Goal: Task Accomplishment & Management: Complete application form

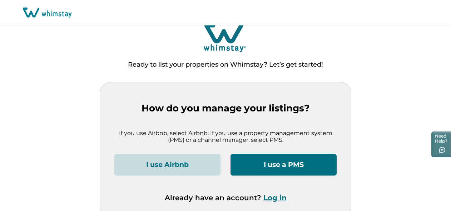
scroll to position [14, 0]
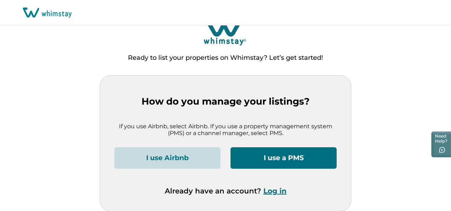
click at [254, 160] on button "I use a PMS" at bounding box center [284, 157] width 106 height 21
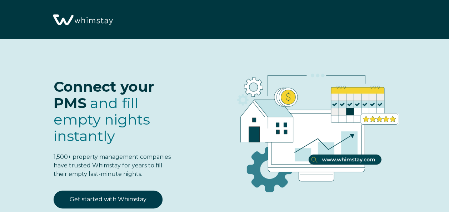
select select "US"
select select "Standard"
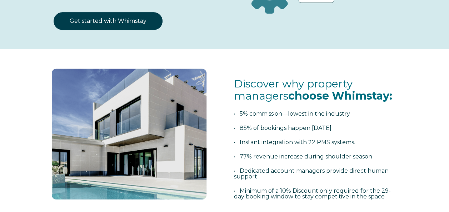
scroll to position [143, 0]
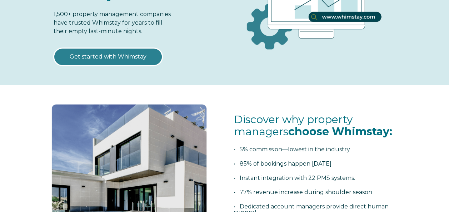
click at [129, 59] on link "Get started with Whimstay" at bounding box center [108, 57] width 109 height 18
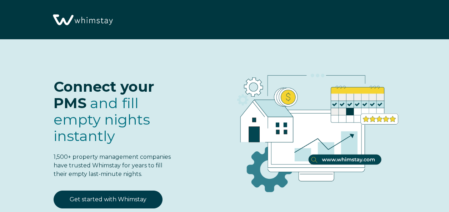
scroll to position [826, 0]
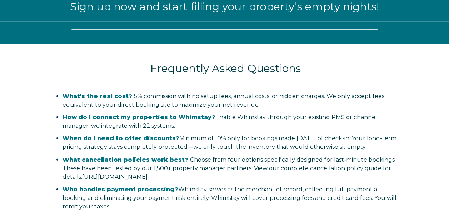
select select "US"
select select "Standard"
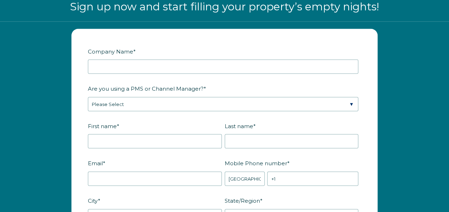
click at [125, 111] on fieldset "Are you using a PMS or Channel Manager? * Please Select Barefoot BookingPal Boo…" at bounding box center [224, 102] width 273 height 38
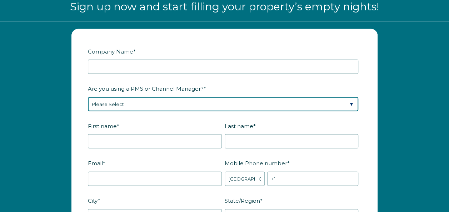
click at [125, 105] on select "Please Select Barefoot BookingPal Boost Brightside CiiRUS Escapia Guesty Hostaw…" at bounding box center [223, 104] width 271 height 14
select select "Not Listed"
click at [88, 97] on select "Please Select Barefoot BookingPal Boost Brightside CiiRUS Escapia Guesty Hostaw…" at bounding box center [223, 104] width 271 height 14
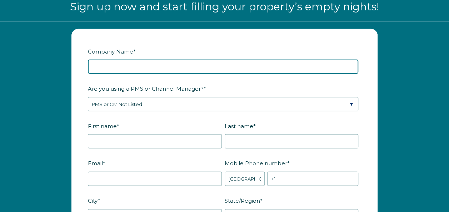
click at [145, 65] on input "Company Name *" at bounding box center [223, 67] width 271 height 14
type input "La Dolce [PERSON_NAME] LLC"
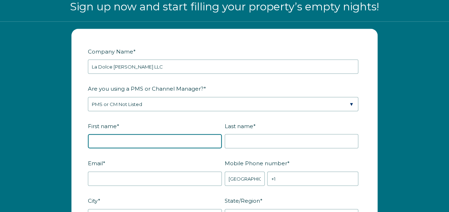
type input "[PERSON_NAME]"
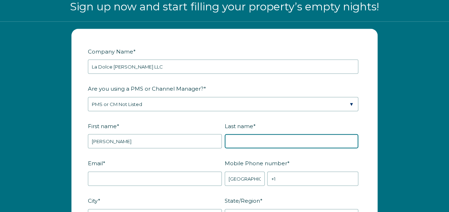
type input "[PERSON_NAME]"
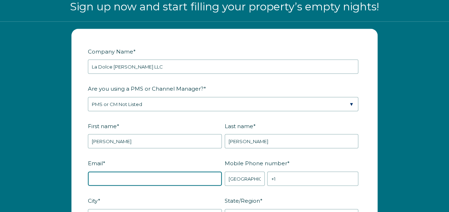
type input "[PERSON_NAME][EMAIL_ADDRESS][DOMAIN_NAME]"
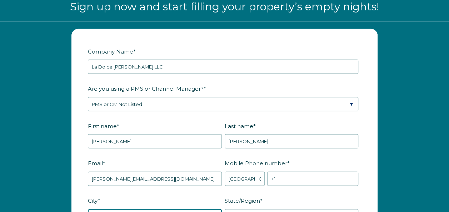
type input "Monroe"
type input "WA"
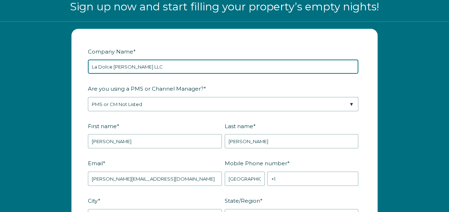
scroll to position [898, 0]
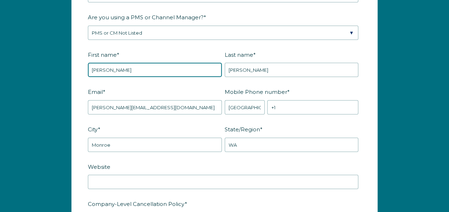
drag, startPoint x: 111, startPoint y: 69, endPoint x: -1, endPoint y: 78, distance: 112.9
click at [0, 78] on html "Open main menu Close main menu Connect your PMS and fill empty nights instantly…" at bounding box center [224, 107] width 449 height 2011
type input "[PERSON_NAME]"
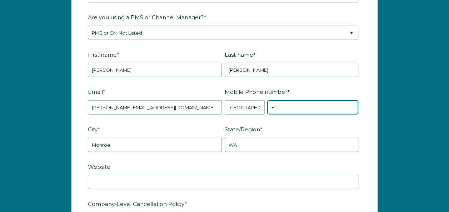
click at [299, 107] on input "+1" at bounding box center [312, 107] width 91 height 14
type input "[PHONE_NUMBER]"
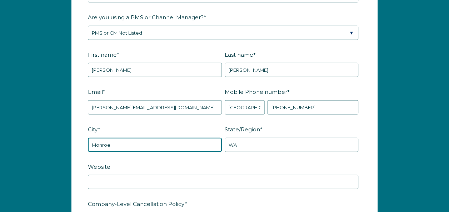
drag, startPoint x: 120, startPoint y: 142, endPoint x: 44, endPoint y: 144, distance: 76.1
type input "Austin"
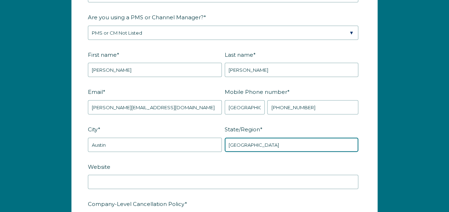
type input "[GEOGRAPHIC_DATA]"
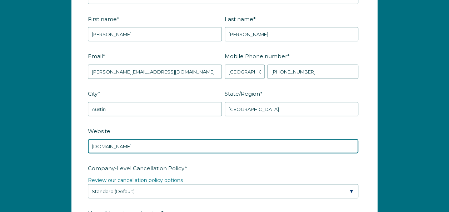
scroll to position [1005, 0]
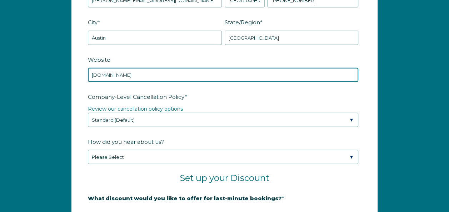
type input "[DOMAIN_NAME]"
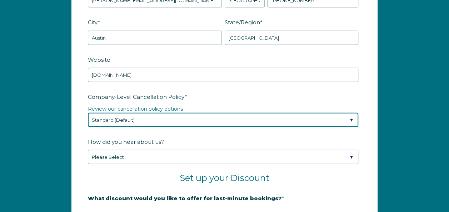
click at [148, 117] on select "Please Select Partial Standard (Default) Moderate Strict" at bounding box center [223, 120] width 271 height 14
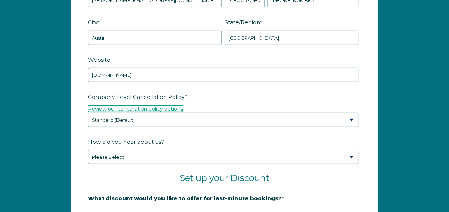
click at [138, 107] on link "Review our cancellation policy options" at bounding box center [135, 109] width 95 height 6
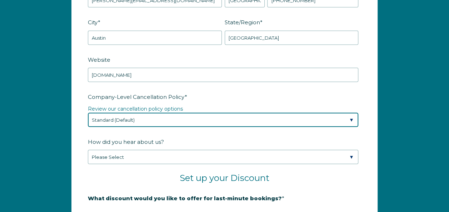
click at [124, 119] on select "Please Select Partial Standard (Default) Moderate Strict" at bounding box center [223, 120] width 271 height 14
select select "Moderate"
click at [88, 113] on select "Please Select Partial Standard (Default) Moderate Strict" at bounding box center [223, 120] width 271 height 14
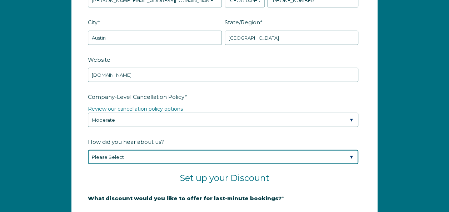
click at [120, 158] on select "Please Select Found Whimstay through a Google search Spoke to a Whimstay salesp…" at bounding box center [223, 157] width 271 height 14
select select "Other"
click at [88, 150] on select "Please Select Found Whimstay through a Google search Spoke to a Whimstay salesp…" at bounding box center [223, 157] width 271 height 14
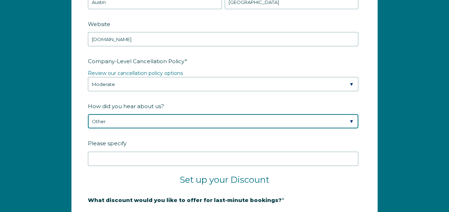
scroll to position [1076, 0]
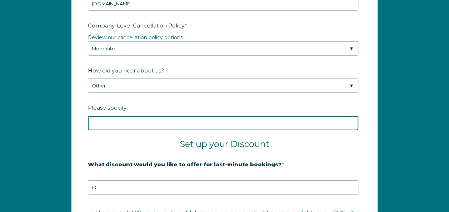
click at [115, 123] on input "Please specify" at bounding box center [223, 123] width 271 height 14
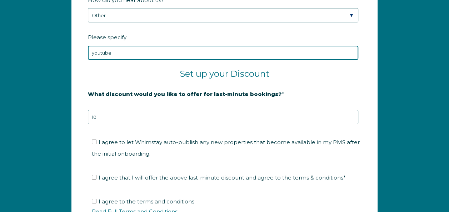
scroll to position [1183, 0]
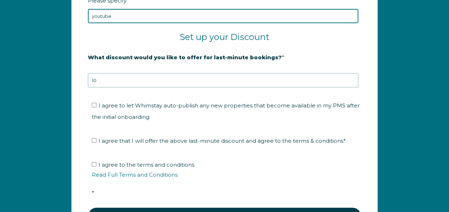
type input "youtube"
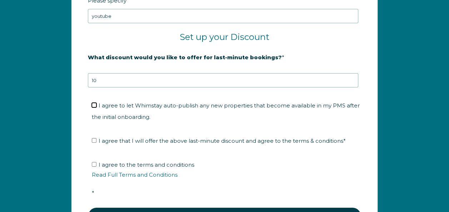
click at [94, 103] on input "I agree to let Whimstay auto-publish any new properties that become available i…" at bounding box center [94, 105] width 5 height 5
checkbox input "true"
click at [91, 139] on ul "I agree that I will offer the above last-minute discount and agree to the terms…" at bounding box center [223, 140] width 271 height 11
click at [94, 138] on input "I agree that I will offer the above last-minute discount and agree to the terms…" at bounding box center [94, 140] width 5 height 5
checkbox input "true"
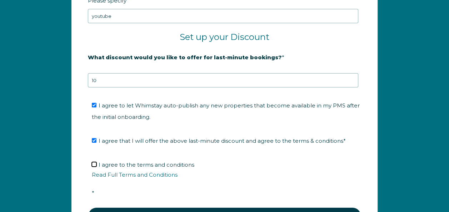
click at [95, 162] on input "I agree to the terms and conditions Read Full Terms and Conditions *" at bounding box center [94, 164] width 5 height 5
checkbox input "true"
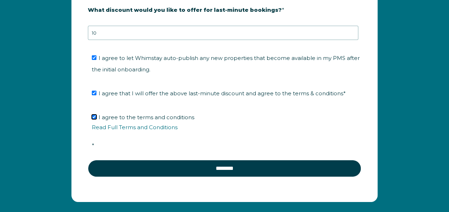
scroll to position [1291, 0]
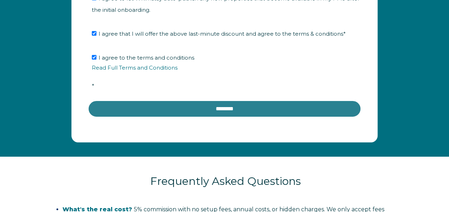
click at [135, 107] on input "********" at bounding box center [224, 108] width 273 height 17
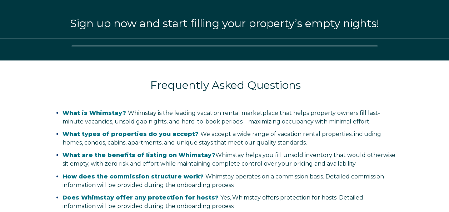
select select "US"
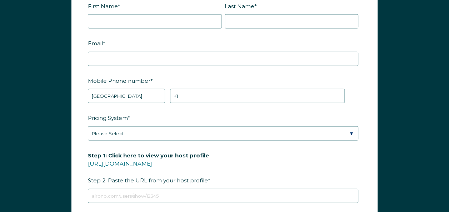
scroll to position [823, 0]
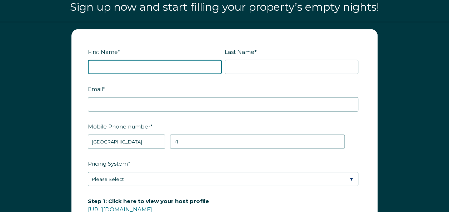
click at [187, 71] on input "First Name *" at bounding box center [155, 67] width 134 height 14
type input "Hilary"
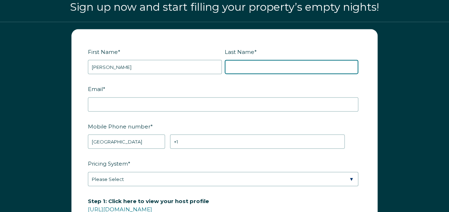
type input "Orton"
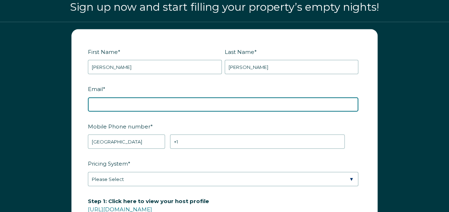
type input "[PERSON_NAME][EMAIL_ADDRESS][DOMAIN_NAME]"
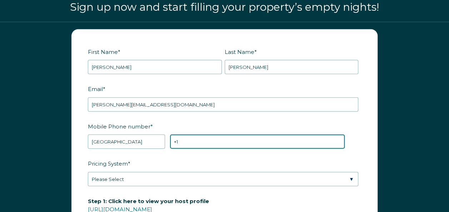
click at [191, 140] on input "+1" at bounding box center [257, 142] width 175 height 14
type input "[PHONE_NUMBER]"
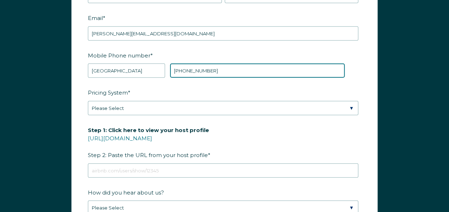
scroll to position [894, 0]
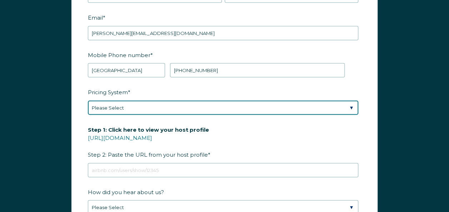
click at [132, 102] on select "Please Select Manual Airbnb Smart Pricing PriceLabs Wheelhouse Beyond Pricing 3…" at bounding box center [223, 108] width 271 height 14
select select "PriceLabs"
click at [88, 101] on select "Please Select Manual Airbnb Smart Pricing PriceLabs Wheelhouse Beyond Pricing 3…" at bounding box center [223, 108] width 271 height 14
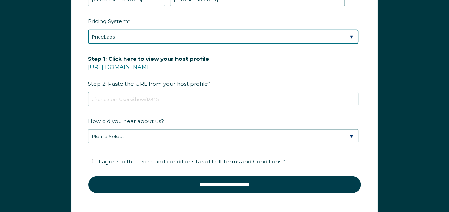
scroll to position [966, 0]
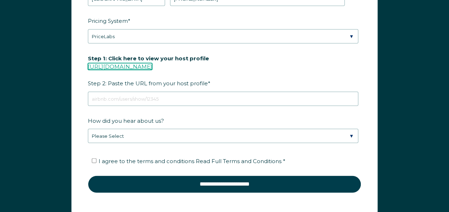
click at [152, 64] on link "https://www.airbnb.com/users/show/" at bounding box center [120, 66] width 64 height 7
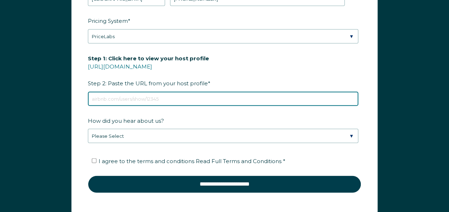
click at [110, 94] on input "Step 1: Click here to view your host profile https://www.airbnb.com/users/show/…" at bounding box center [223, 99] width 271 height 14
paste input "https://www.airbnb.com/hosting/listings/editor/1271775319437397015/details/cust…"
type input "https://www.airbnb.com/hosting/listings/editor/1271775319437397015/details/cust…"
drag, startPoint x: 302, startPoint y: 94, endPoint x: 37, endPoint y: 78, distance: 265.4
click at [33, 78] on div "First Name * Hilary Last Name * Orton RBO Token Company ID Referrer Code Dialer…" at bounding box center [224, 56] width 449 height 354
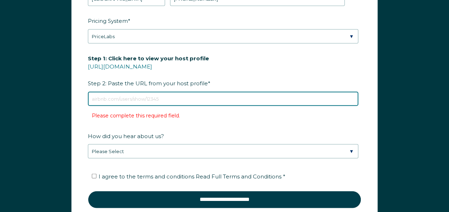
paste input "airbnb.com/h/ladolcevitavilla-atx"
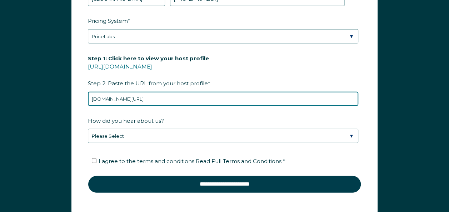
type input "airbnb.com/h/ladolcevitavilla-atx"
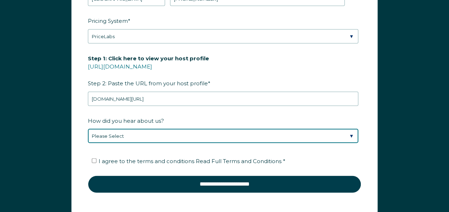
click at [188, 136] on select "Please Select Discovered Whimstay at an event or conference Found Whimstay thro…" at bounding box center [223, 136] width 271 height 14
select select "Other"
click at [88, 129] on select "Please Select Discovered Whimstay at an event or conference Found Whimstay thro…" at bounding box center [223, 136] width 271 height 14
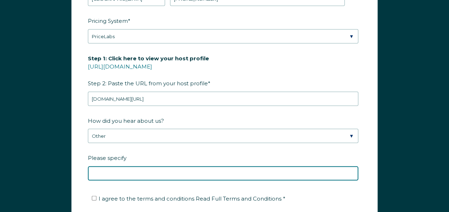
click at [135, 167] on input "Please specify" at bounding box center [223, 174] width 271 height 14
type input "Youtube"
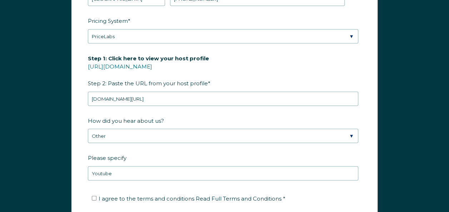
click at [159, 152] on label "Please specify" at bounding box center [224, 158] width 273 height 13
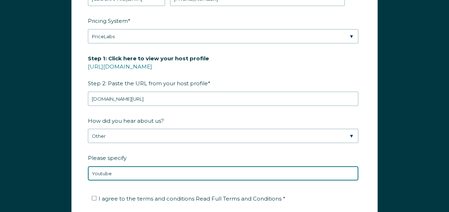
click at [159, 167] on input "Youtube" at bounding box center [223, 174] width 271 height 14
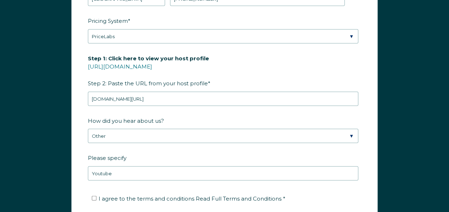
click at [97, 197] on label "I agree to the terms and conditions Read Full Terms and Conditions *" at bounding box center [189, 199] width 194 height 7
click at [97, 197] on input "I agree to the terms and conditions Read Full Terms and Conditions *" at bounding box center [94, 198] width 5 height 5
checkbox input "true"
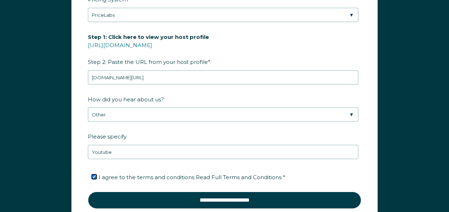
scroll to position [1002, 0]
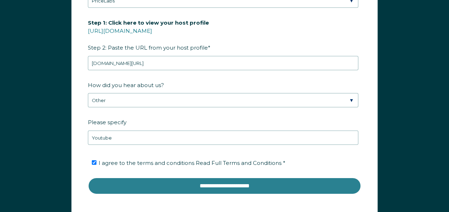
click at [150, 186] on input "**********" at bounding box center [224, 186] width 273 height 17
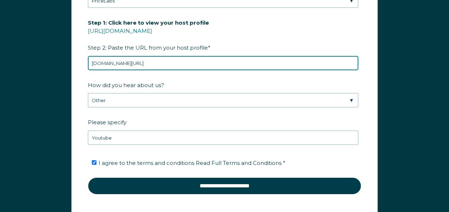
click at [160, 61] on input "airbnb.com/h/ladolcevitavilla-atx" at bounding box center [223, 63] width 271 height 14
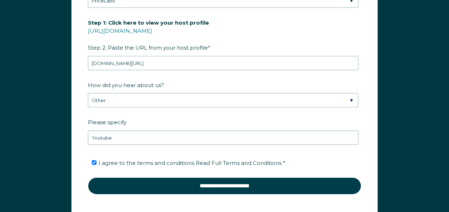
click at [206, 84] on label "How did you hear about us?" at bounding box center [224, 85] width 273 height 13
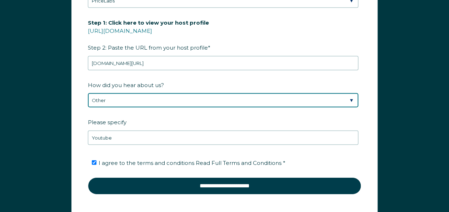
click at [206, 93] on select "Please Select Discovered Whimstay at an event or conference Found Whimstay thro…" at bounding box center [223, 100] width 271 height 14
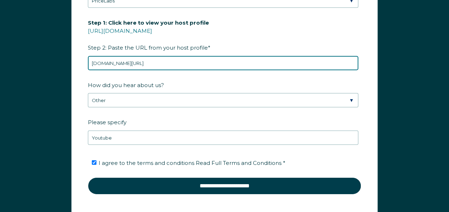
drag, startPoint x: 187, startPoint y: 59, endPoint x: 4, endPoint y: 61, distance: 183.0
paste input "https://l.instagram.com/?u=http%3A%2F%2Fairbnb.com%2Fh%2Fladolcevitavilla-atx%3…"
click at [144, 64] on input "https://l.instagram.com/?u=http%3A%2F%2Fairbnb.com%2Fh%2Fladolcevitavilla-atx%3…" at bounding box center [223, 63] width 271 height 14
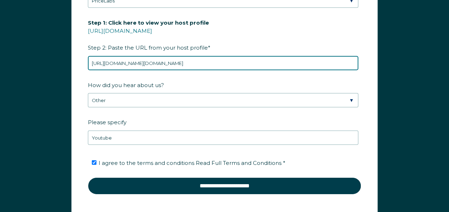
drag, startPoint x: 114, startPoint y: 59, endPoint x: 381, endPoint y: 55, distance: 267.4
click at [381, 55] on div "First Name * Hilary Last Name * Orton RBO Token Company ID Referrer Code Dialer…" at bounding box center [224, 36] width 321 height 370
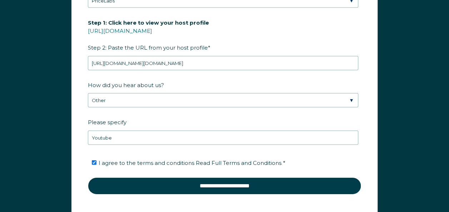
click at [360, 129] on div "Please specify Youtube" at bounding box center [224, 130] width 273 height 29
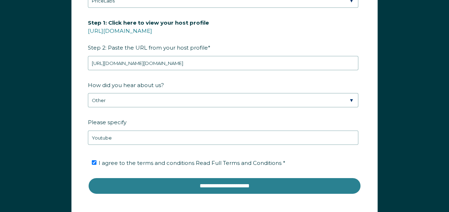
click at [234, 184] on input "**********" at bounding box center [224, 186] width 273 height 17
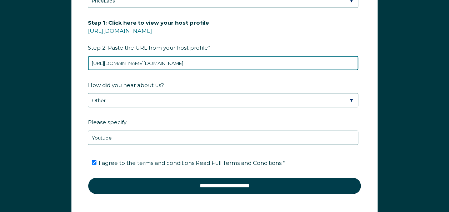
click at [120, 66] on input "https://l.instagram.com/?u=http%3A%2F%2Fairbnb.com%2Fh%2Fladolcevitavilla-atx%3…" at bounding box center [223, 63] width 271 height 14
click at [104, 60] on input "https://l.instagram.com/?u=http%3A%2F%2Fairbnb.com%2Fh%2Fladolcevitavilla-atx%3…" at bounding box center [223, 63] width 271 height 14
drag, startPoint x: 89, startPoint y: 61, endPoint x: 411, endPoint y: 60, distance: 322.4
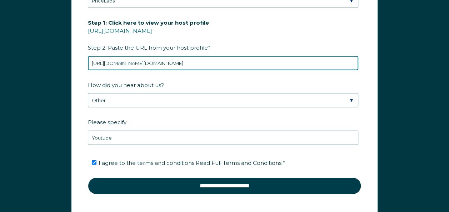
click at [411, 60] on div "First Name * Hilary Last Name * Orton RBO Token Company ID Referrer Code Dialer…" at bounding box center [224, 38] width 449 height 391
paste input "www.airbnb.com/rooms/1271775319437397015?fbclid=PAZXh0bgNhZW0CMTEAAaepPRXIYkx08…"
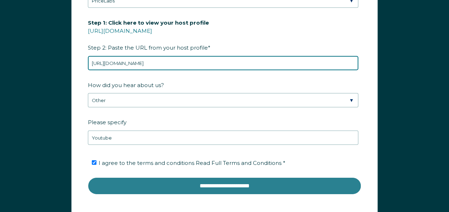
type input "https://www.airbnb.com/rooms/1271775319437397015?fbclid=PAZXh0bgNhZW0CMTEAAaepP…"
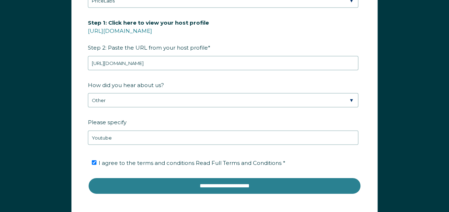
scroll to position [0, 0]
click at [274, 184] on input "**********" at bounding box center [224, 186] width 273 height 17
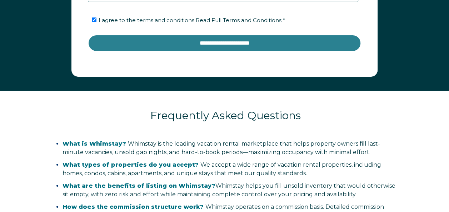
scroll to position [1037, 0]
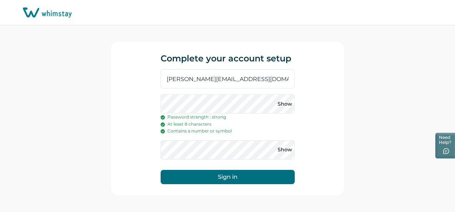
click at [255, 176] on button "Sign in" at bounding box center [227, 177] width 134 height 14
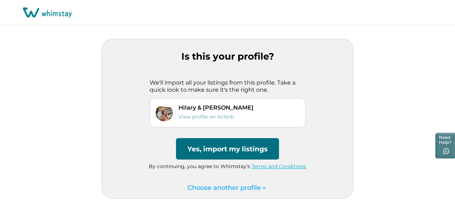
click at [262, 155] on button "Yes, import my listings" at bounding box center [227, 148] width 103 height 21
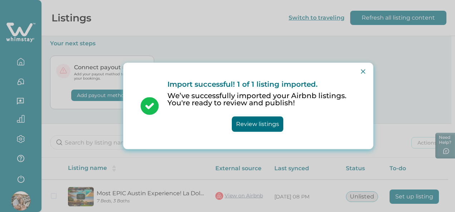
click at [238, 126] on button "Review listings" at bounding box center [257, 124] width 51 height 15
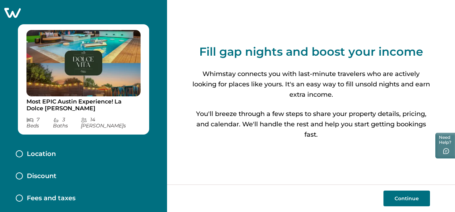
click at [409, 196] on button "Continue" at bounding box center [406, 199] width 46 height 16
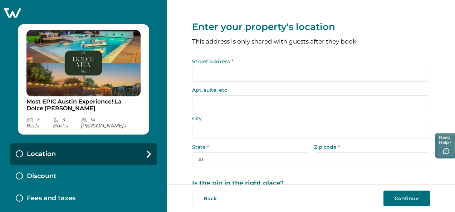
click at [221, 79] on input "Street address *" at bounding box center [311, 74] width 238 height 15
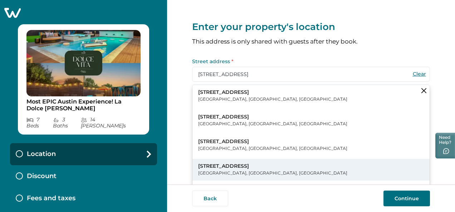
type input "1811 Cedar Ridge Dr"
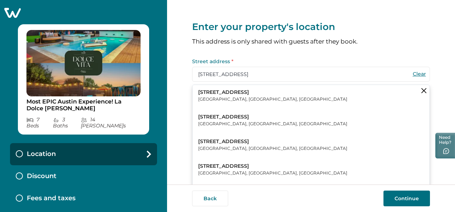
click at [220, 165] on p "1811 Cedar Ridge Drive" at bounding box center [272, 166] width 149 height 7
type input "Austin"
select select "[GEOGRAPHIC_DATA]"
type input "78741"
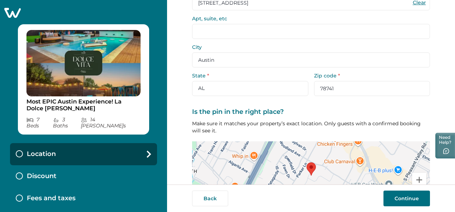
scroll to position [127, 0]
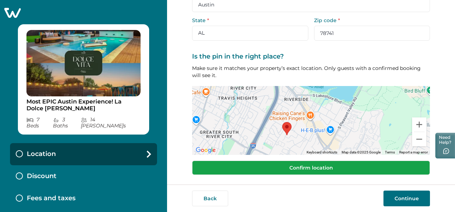
click at [355, 168] on button "Confirm location" at bounding box center [311, 168] width 238 height 14
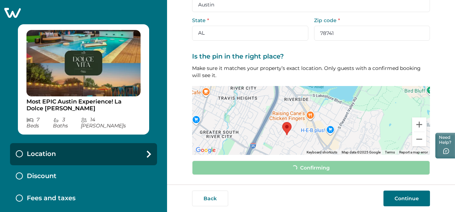
scroll to position [122, 0]
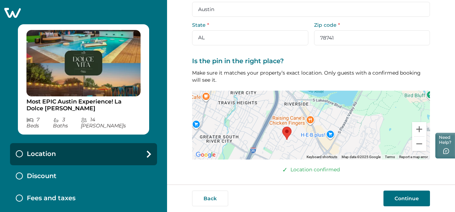
click at [395, 200] on button "Continue" at bounding box center [406, 199] width 46 height 16
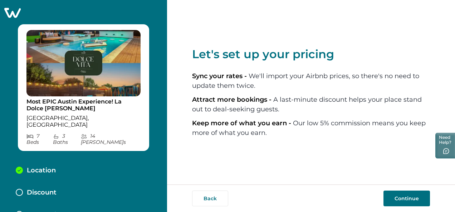
click at [395, 198] on button "Continue" at bounding box center [406, 199] width 46 height 16
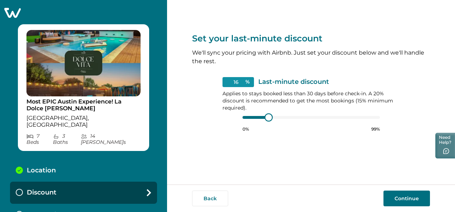
type input "15"
click at [253, 120] on div at bounding box center [310, 118] width 137 height 6
click at [406, 201] on button "Continue" at bounding box center [406, 199] width 46 height 16
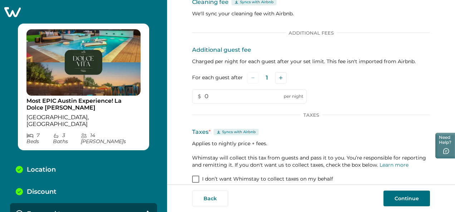
scroll to position [56, 0]
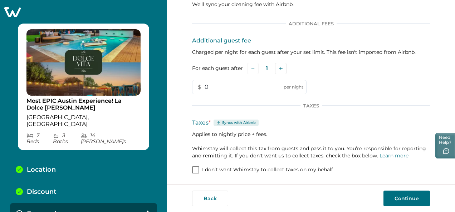
click at [402, 201] on button "Continue" at bounding box center [406, 199] width 46 height 16
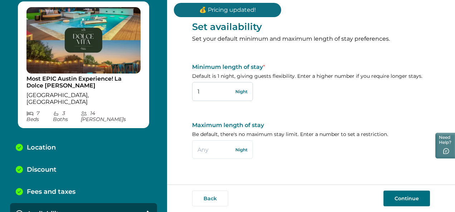
click at [205, 91] on input "1" at bounding box center [222, 91] width 61 height 19
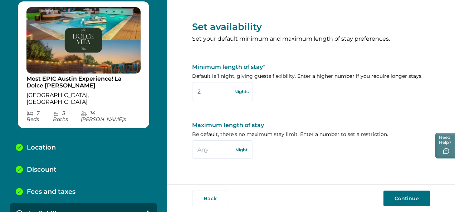
type input "2"
click at [401, 199] on button "Continue" at bounding box center [406, 199] width 46 height 16
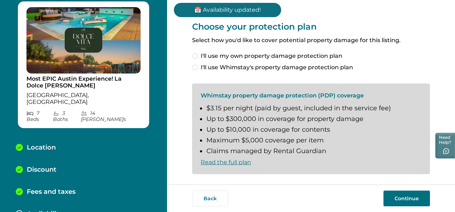
scroll to position [45, 0]
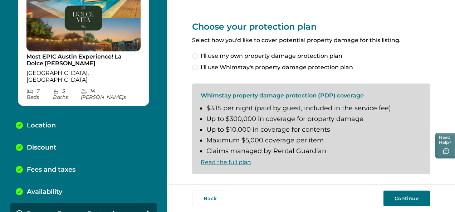
click at [194, 68] on span at bounding box center [195, 68] width 6 height 6
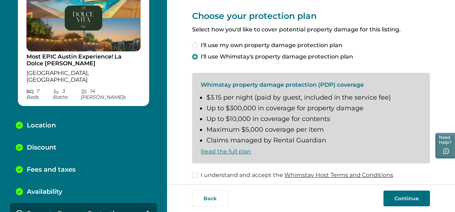
scroll to position [16, 0]
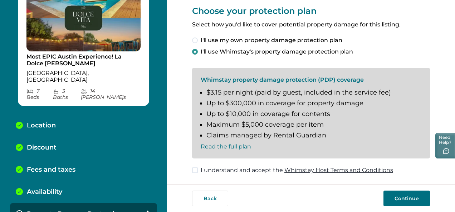
click at [194, 172] on span at bounding box center [195, 171] width 6 height 6
click at [389, 196] on button "Continue" at bounding box center [406, 199] width 46 height 16
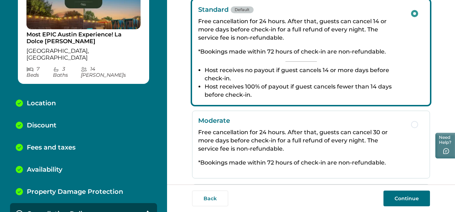
scroll to position [159, 0]
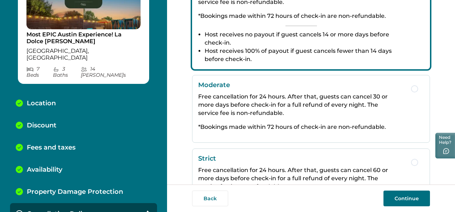
click at [330, 118] on div "Moderate Free cancellation for 24 hours. After that, guests can cancel 30 or mo…" at bounding box center [301, 109] width 206 height 56
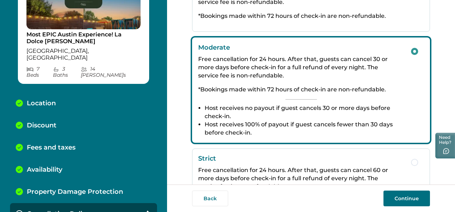
click at [416, 202] on button "Continue" at bounding box center [406, 199] width 46 height 16
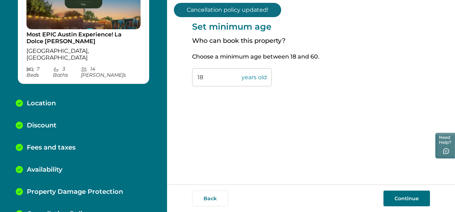
scroll to position [89, 0]
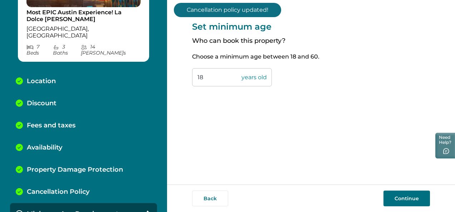
click at [204, 80] on input "18" at bounding box center [232, 77] width 80 height 18
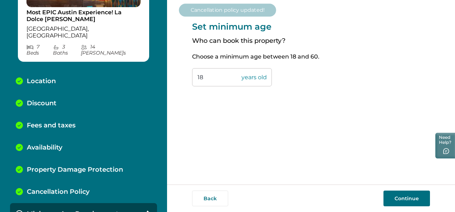
drag, startPoint x: 203, startPoint y: 79, endPoint x: 162, endPoint y: 78, distance: 40.8
click at [163, 78] on div "Most EPIC Austin Experience! La Dolce Vita Villa Austin, TX 7 Bed s 3 Bath s 14…" at bounding box center [227, 106] width 455 height 212
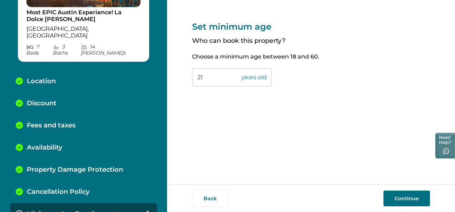
type input "21"
click at [399, 201] on button "Continue" at bounding box center [406, 199] width 46 height 16
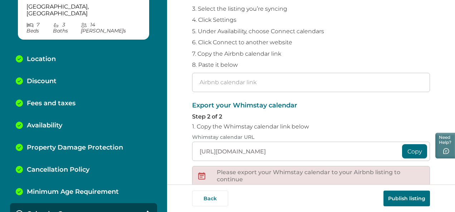
scroll to position [66, 0]
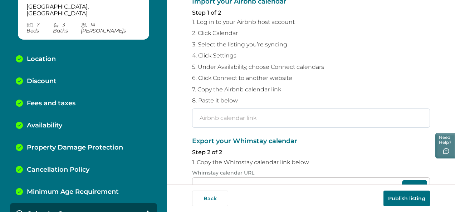
paste input "https://www.airbnb.com/calendar/ical/1271775319437397015.ics?s=1c127acdcf45cfa9…"
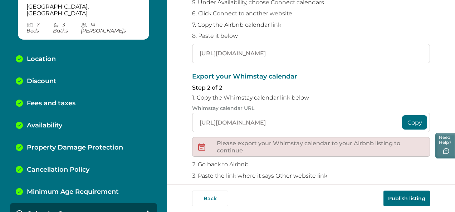
scroll to position [137, 0]
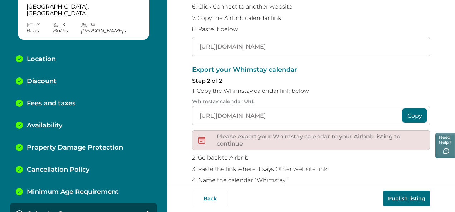
type input "https://www.airbnb.com/calendar/ical/1271775319437397015.ics?s=1c127acdcf45cfa9…"
click at [409, 117] on button "Copy" at bounding box center [414, 116] width 25 height 14
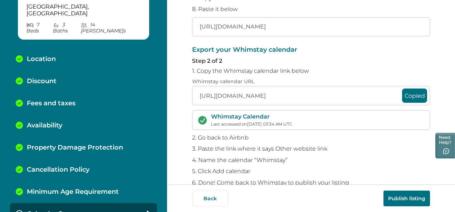
scroll to position [173, 0]
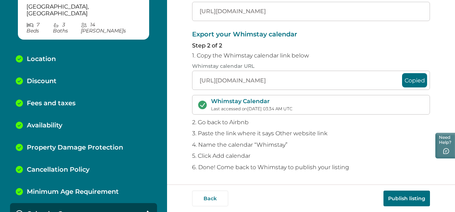
click at [409, 197] on button "Publish listing" at bounding box center [406, 199] width 46 height 16
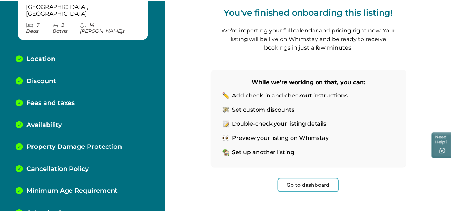
scroll to position [81, 0]
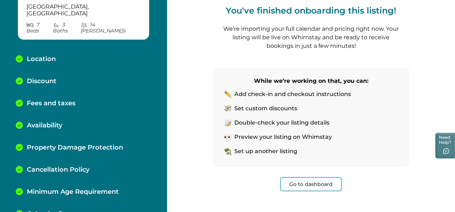
click at [320, 184] on button "Go to dashboard" at bounding box center [311, 184] width 62 height 14
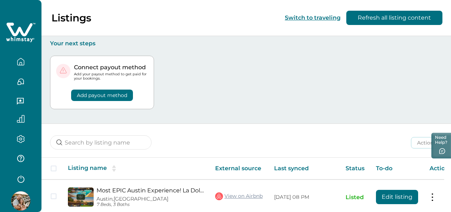
click at [109, 94] on button "Add payout method" at bounding box center [102, 95] width 62 height 11
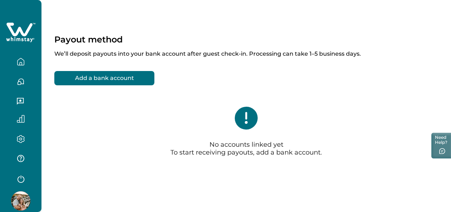
click at [106, 78] on button "Add a bank account" at bounding box center [104, 78] width 100 height 14
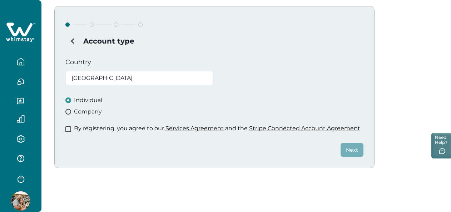
scroll to position [71, 0]
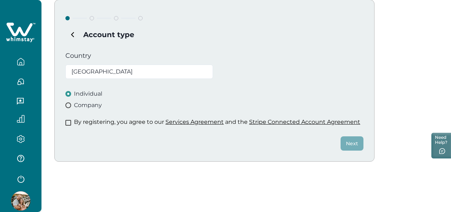
click at [66, 123] on span at bounding box center [68, 123] width 6 height 6
click at [355, 139] on button "Next" at bounding box center [352, 144] width 23 height 14
